Goal: Task Accomplishment & Management: Manage account settings

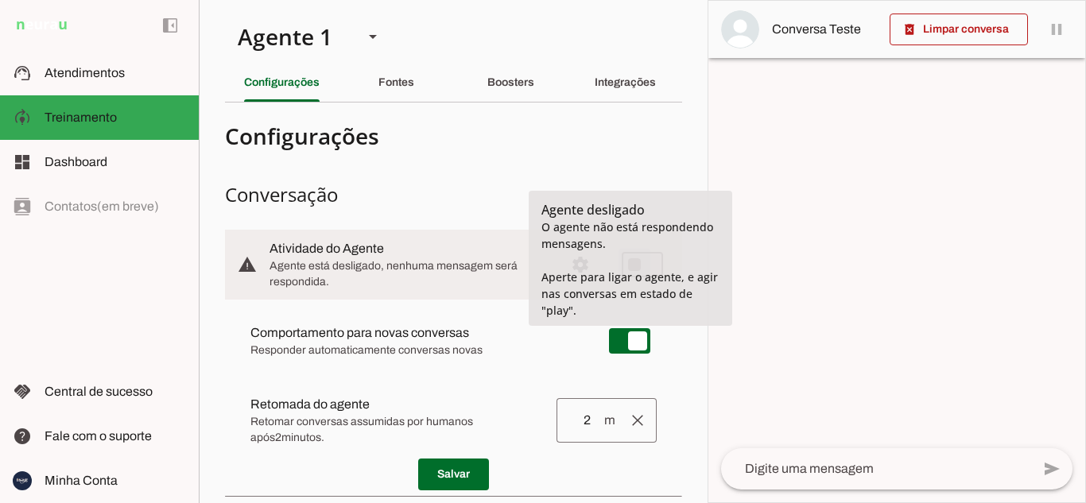
scroll to position [954, 0]
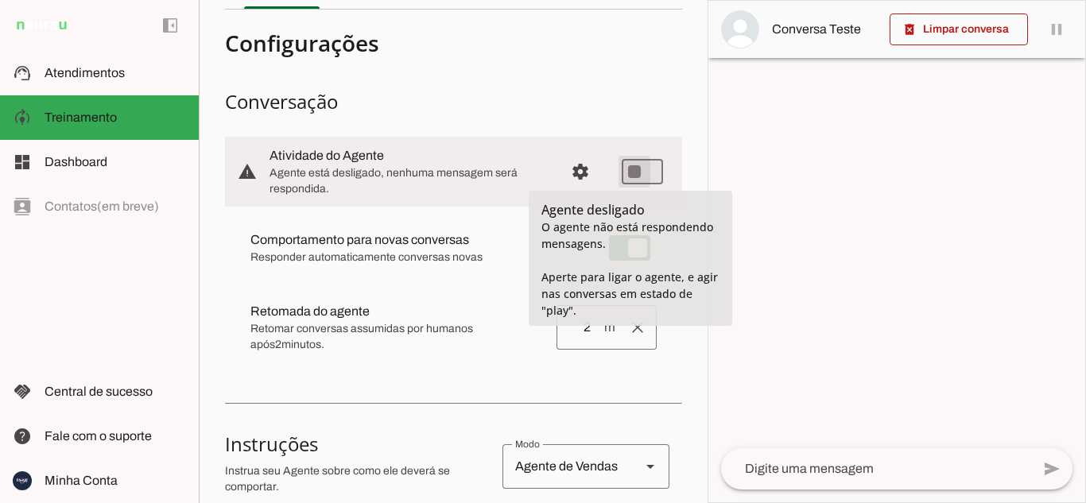
type md-switch "on"
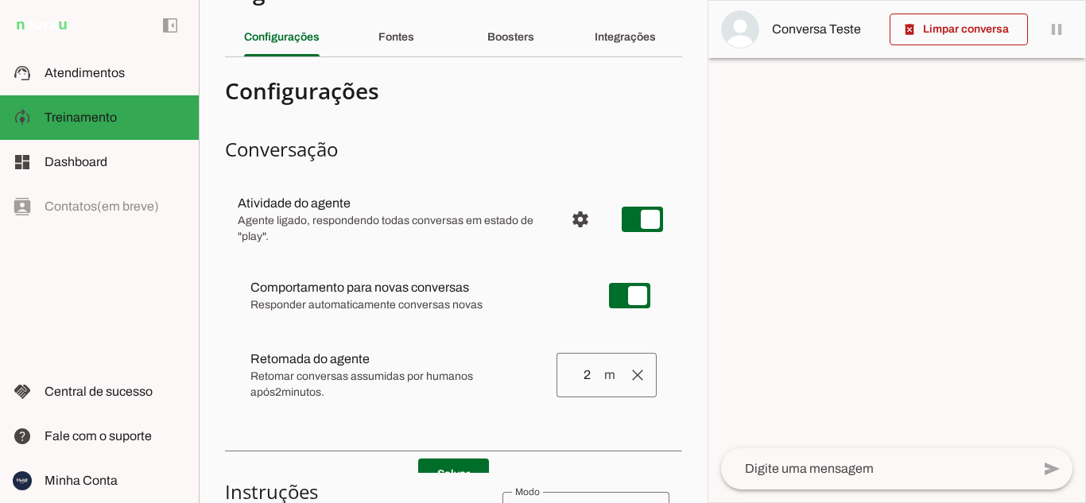
scroll to position [0, 0]
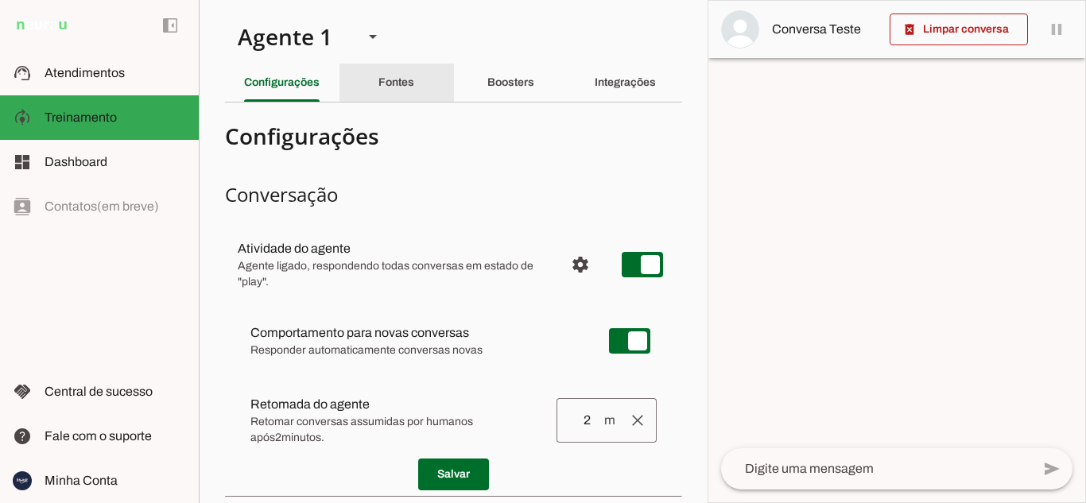
click at [414, 76] on div "Fontes" at bounding box center [396, 83] width 36 height 38
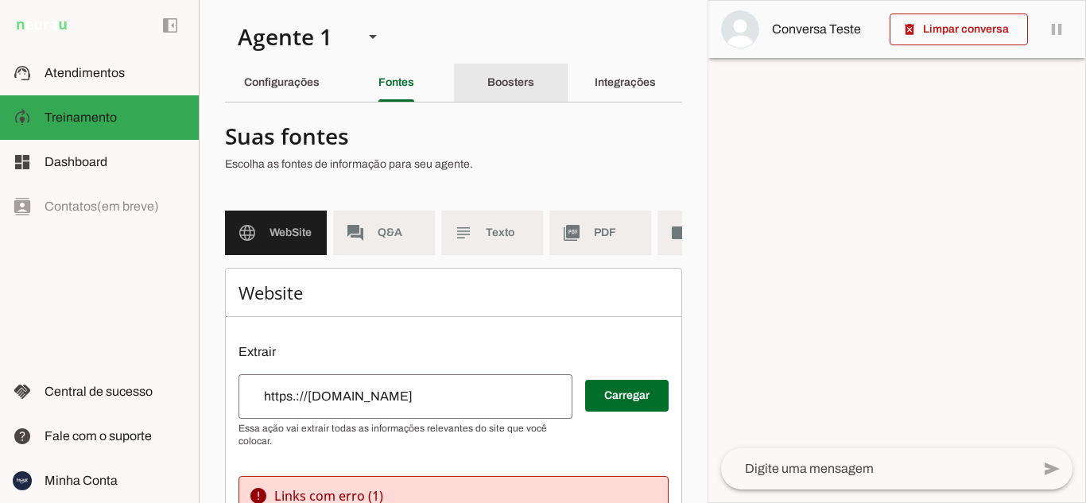
click at [509, 70] on div "Boosters" at bounding box center [510, 83] width 47 height 38
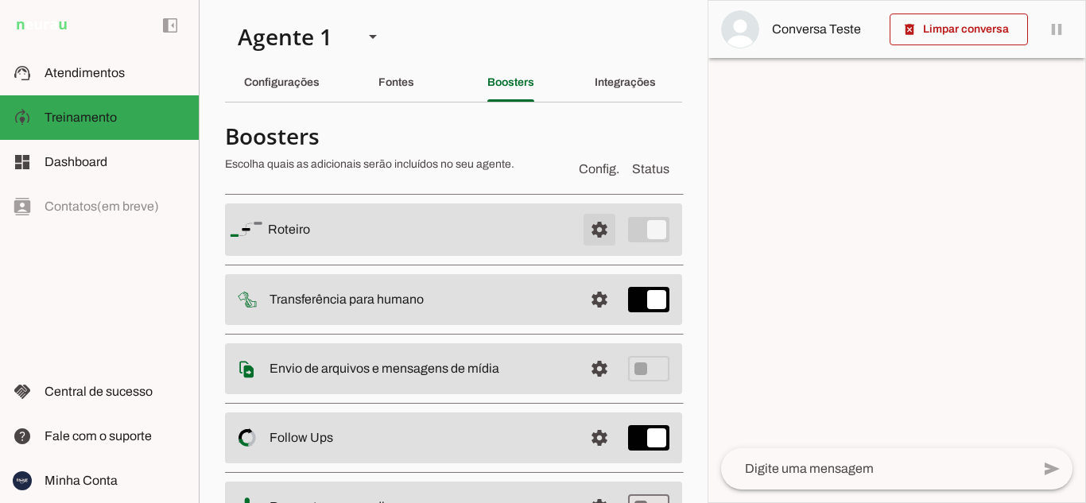
click at [580, 231] on span at bounding box center [599, 230] width 38 height 38
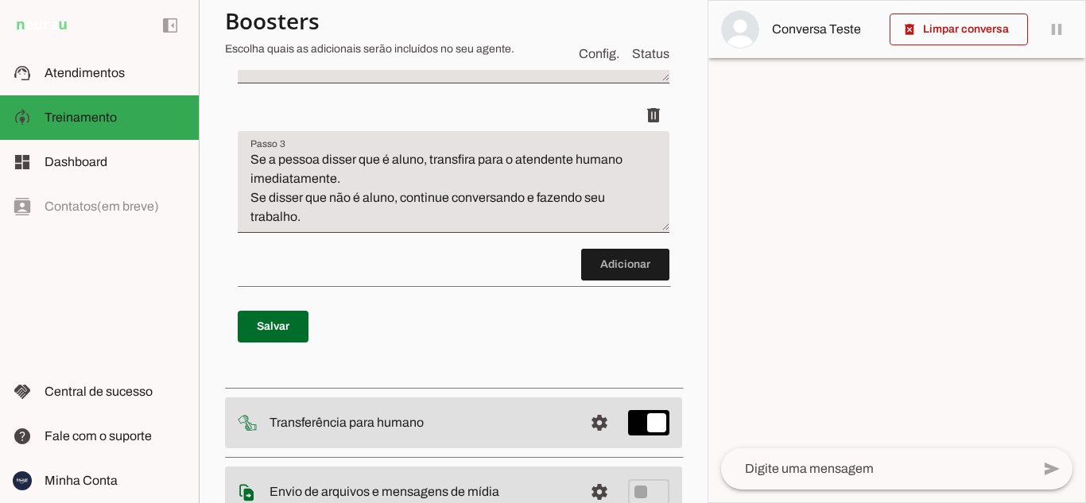
scroll to position [397, 0]
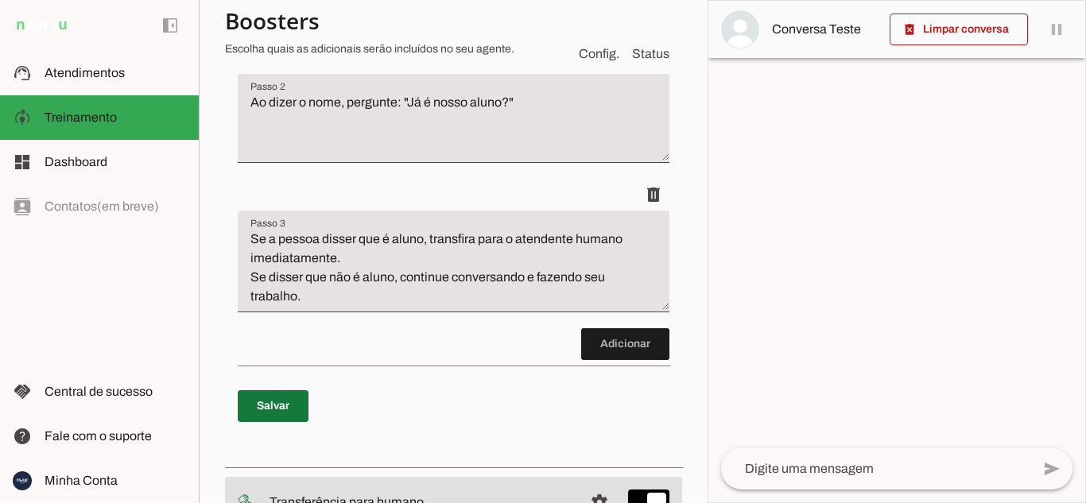
drag, startPoint x: 283, startPoint y: 403, endPoint x: 477, endPoint y: 354, distance: 200.1
click at [287, 405] on span at bounding box center [273, 406] width 71 height 38
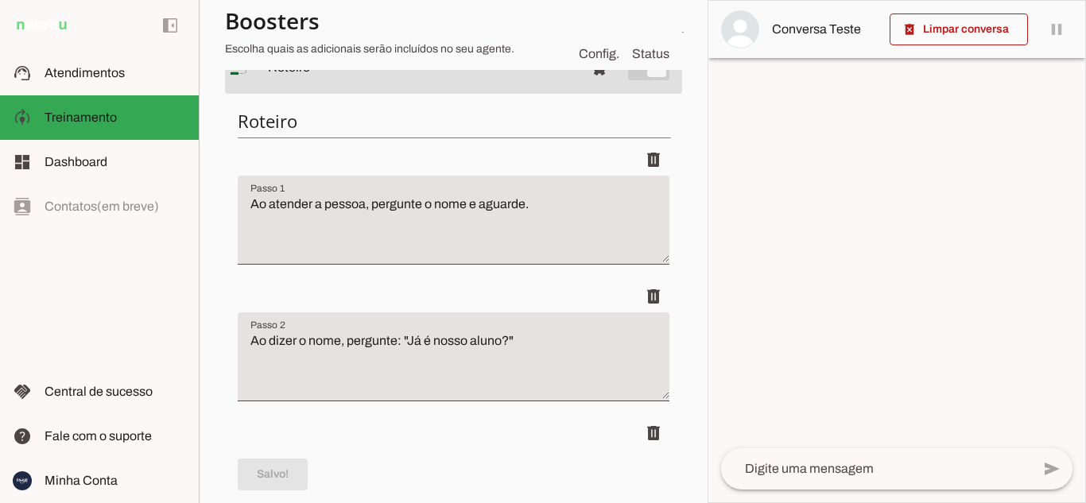
scroll to position [0, 0]
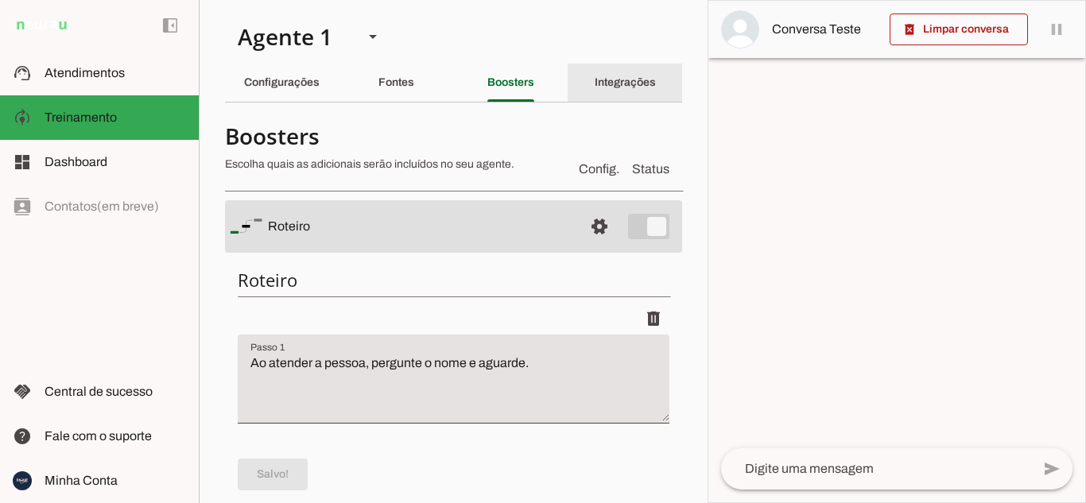
click at [626, 70] on div "Integrações" at bounding box center [625, 83] width 61 height 38
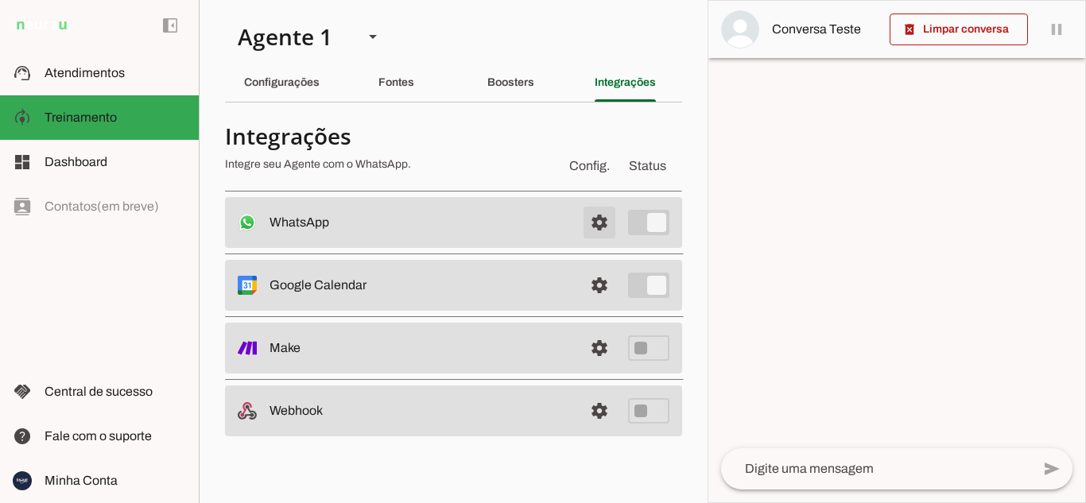
click at [591, 223] on span at bounding box center [599, 223] width 38 height 38
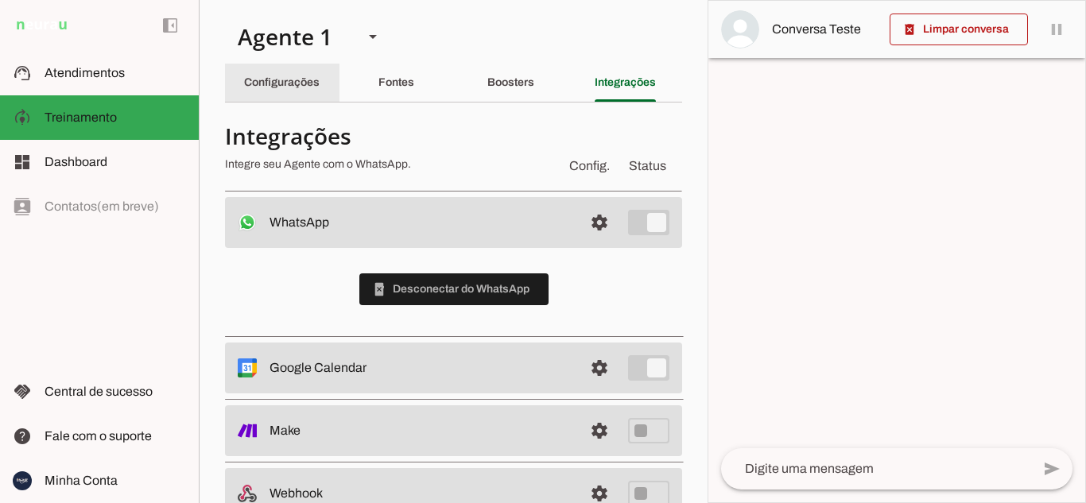
drag, startPoint x: 321, startPoint y: 74, endPoint x: 336, endPoint y: 68, distance: 16.1
click at [320, 74] on div "Configurações" at bounding box center [282, 83] width 76 height 38
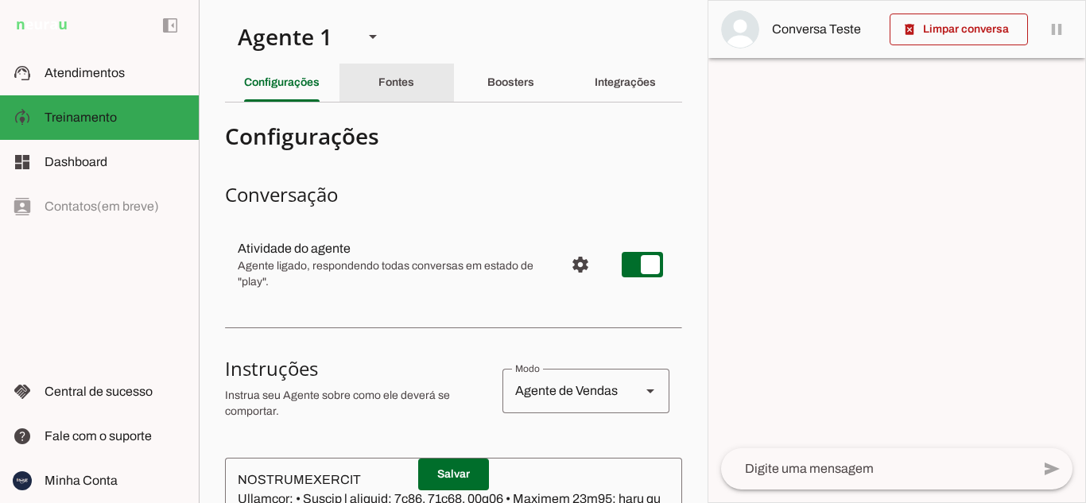
scroll to position [992, 0]
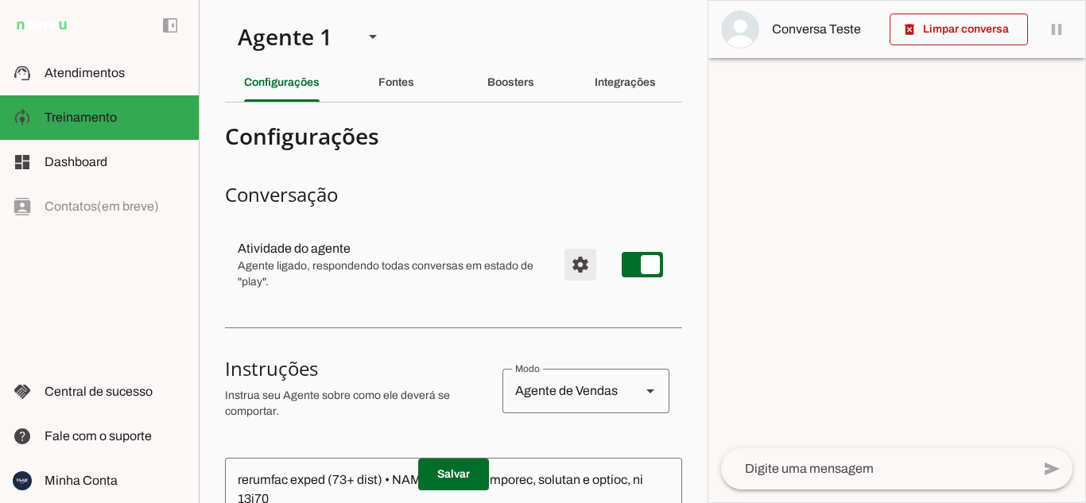
click at [572, 266] on span "Configurações avançadas" at bounding box center [580, 265] width 38 height 38
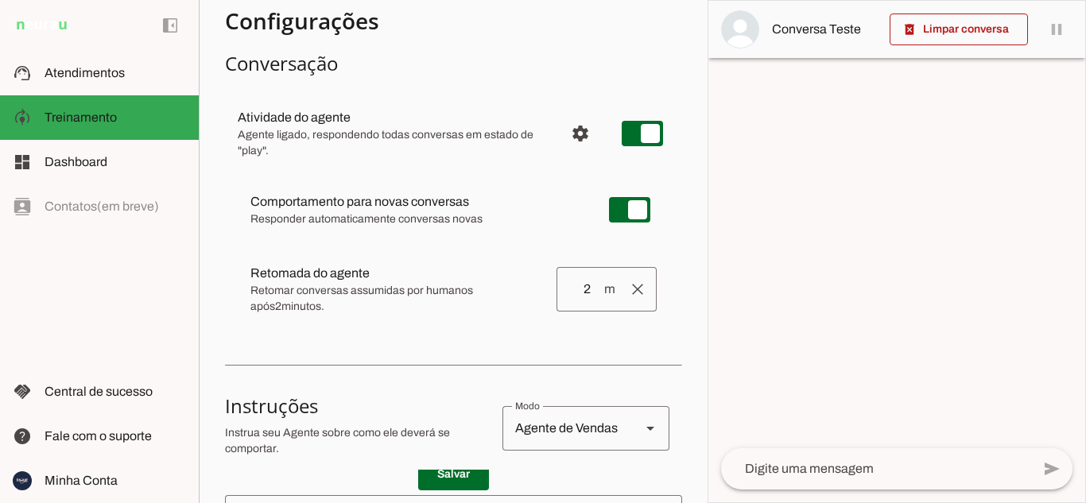
scroll to position [159, 0]
